Goal: Task Accomplishment & Management: Manage account settings

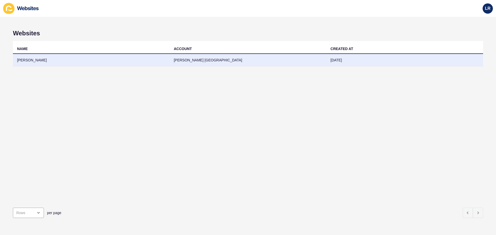
click at [225, 65] on td "[PERSON_NAME] [GEOGRAPHIC_DATA]" at bounding box center [248, 60] width 157 height 13
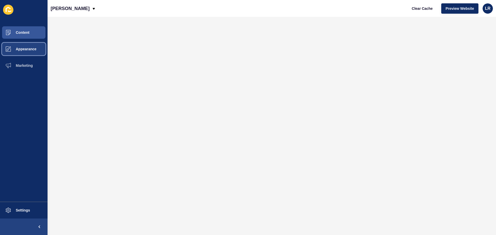
click at [26, 52] on button "Appearance" at bounding box center [23, 49] width 47 height 17
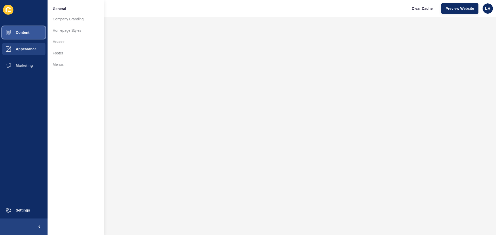
click at [26, 32] on span "Content" at bounding box center [14, 32] width 30 height 4
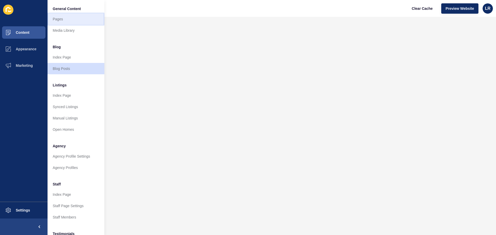
click at [65, 18] on link "Pages" at bounding box center [75, 18] width 57 height 11
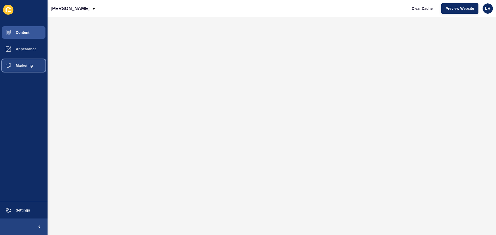
click at [23, 65] on span "Marketing" at bounding box center [16, 65] width 34 height 4
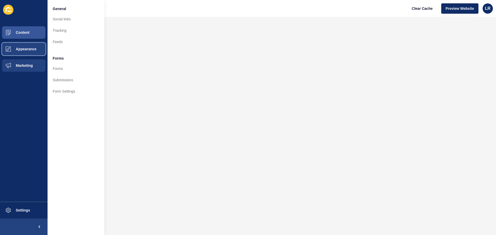
click at [39, 51] on button "Appearance" at bounding box center [23, 49] width 47 height 17
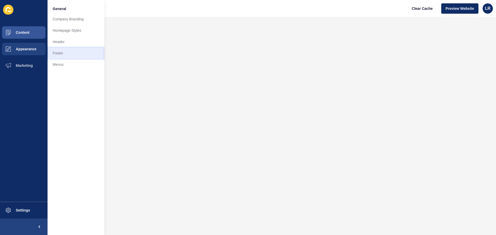
click at [69, 53] on link "Footer" at bounding box center [75, 52] width 57 height 11
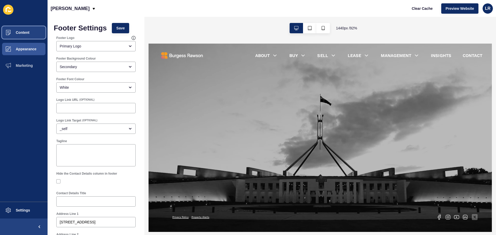
click at [24, 35] on button "Content" at bounding box center [23, 32] width 47 height 17
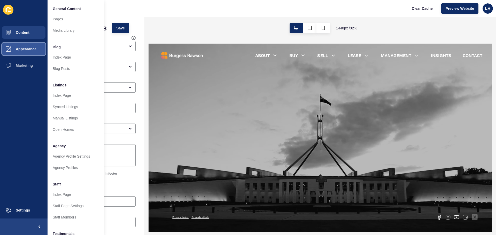
click at [29, 51] on button "Appearance" at bounding box center [23, 49] width 47 height 17
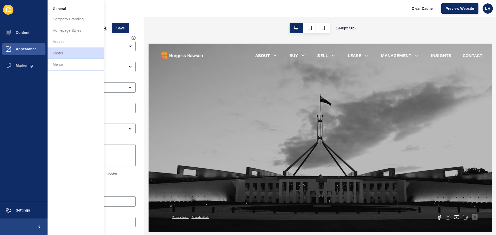
click at [63, 63] on link "Menus" at bounding box center [75, 64] width 57 height 11
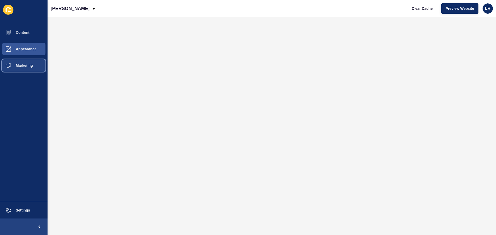
click at [33, 71] on button "Marketing" at bounding box center [23, 65] width 47 height 17
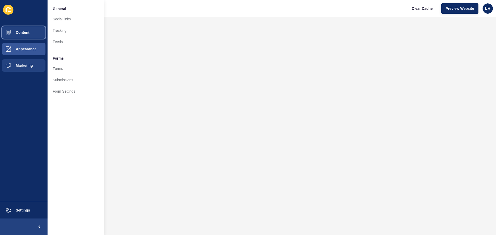
click at [29, 33] on span "Content" at bounding box center [14, 32] width 30 height 4
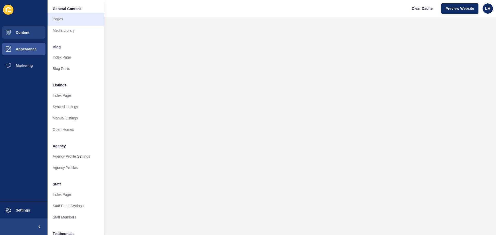
click at [63, 18] on link "Pages" at bounding box center [75, 18] width 57 height 11
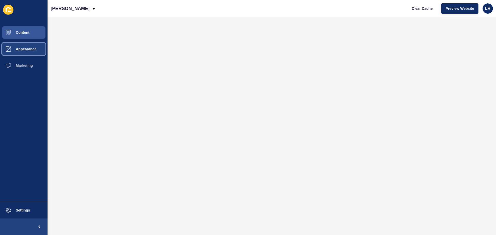
click at [28, 51] on span "Appearance" at bounding box center [17, 49] width 37 height 4
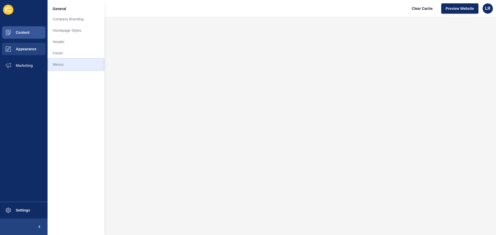
click at [55, 65] on link "Menus" at bounding box center [75, 64] width 57 height 11
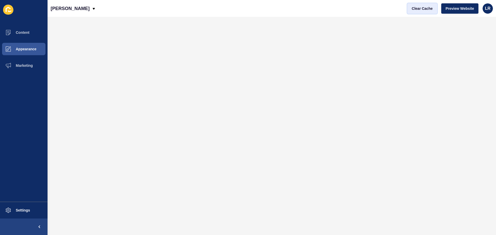
click at [415, 9] on span "Clear Cache" at bounding box center [421, 8] width 21 height 5
click at [23, 36] on button "Content" at bounding box center [23, 32] width 47 height 17
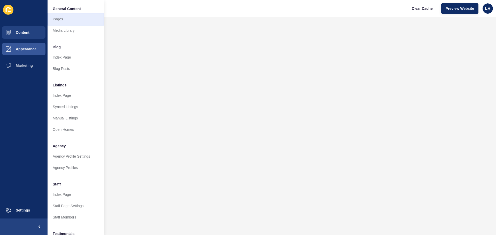
click at [73, 24] on link "Pages" at bounding box center [75, 18] width 57 height 11
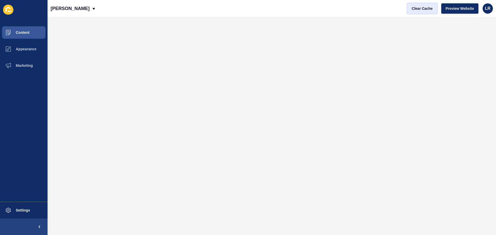
click at [427, 6] on span "Clear Cache" at bounding box center [421, 8] width 21 height 5
click at [428, 6] on span "Clear Cache" at bounding box center [421, 8] width 21 height 5
